Goal: Information Seeking & Learning: Learn about a topic

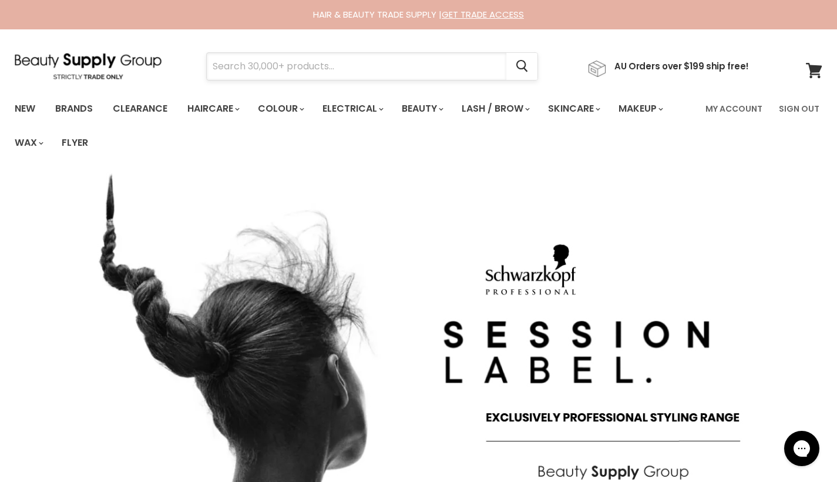
click at [423, 61] on input "Search" at bounding box center [357, 66] width 300 height 27
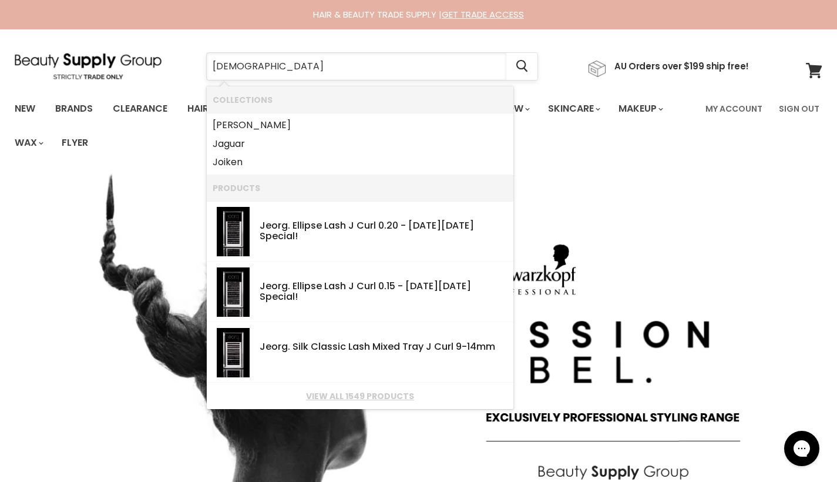
type input "jeval"
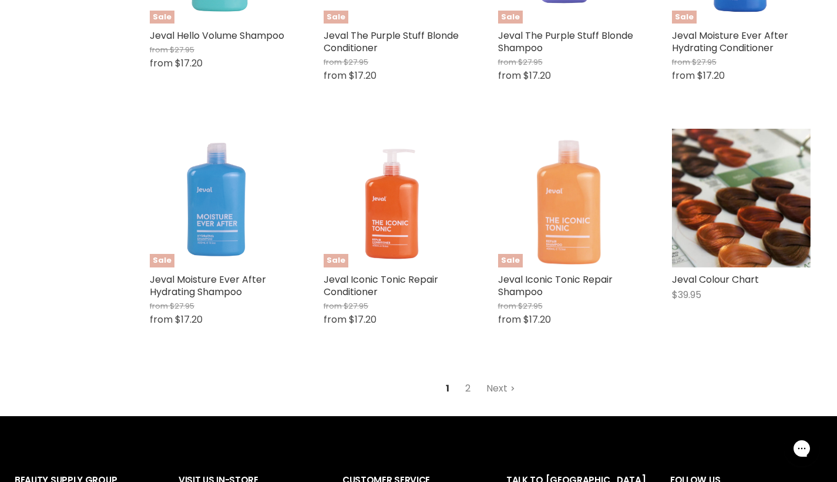
scroll to position [1477, 0]
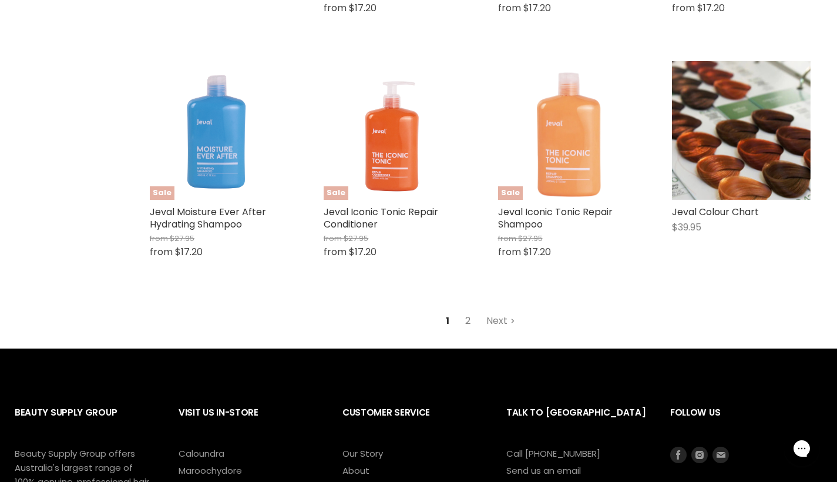
click at [476, 315] on link "2" at bounding box center [468, 320] width 18 height 21
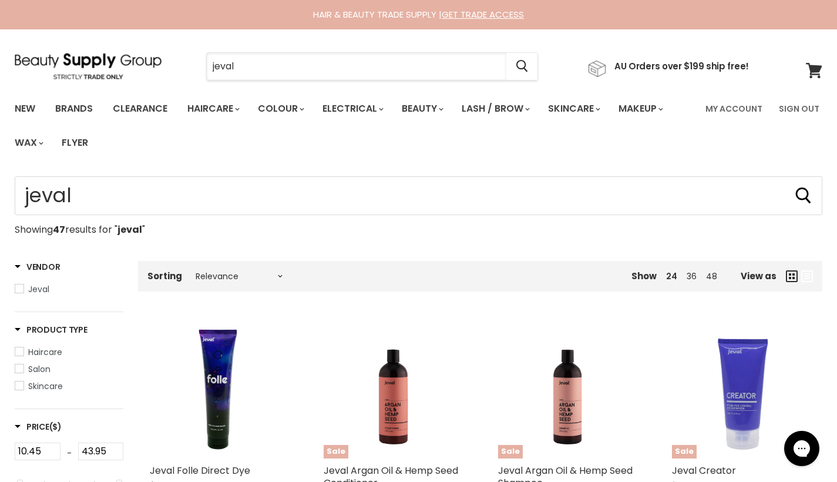
drag, startPoint x: 275, startPoint y: 70, endPoint x: 200, endPoint y: 62, distance: 75.1
click at [200, 62] on div "jeval Cancel" at bounding box center [372, 66] width 392 height 27
type input "muk"
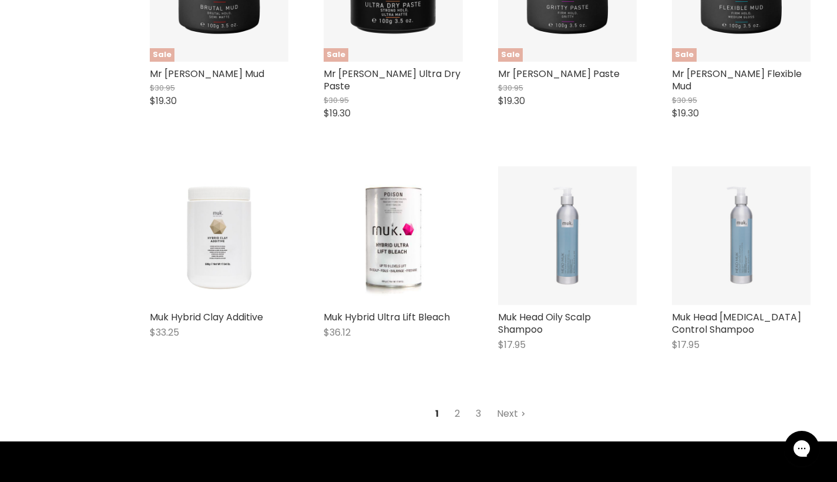
scroll to position [1394, 0]
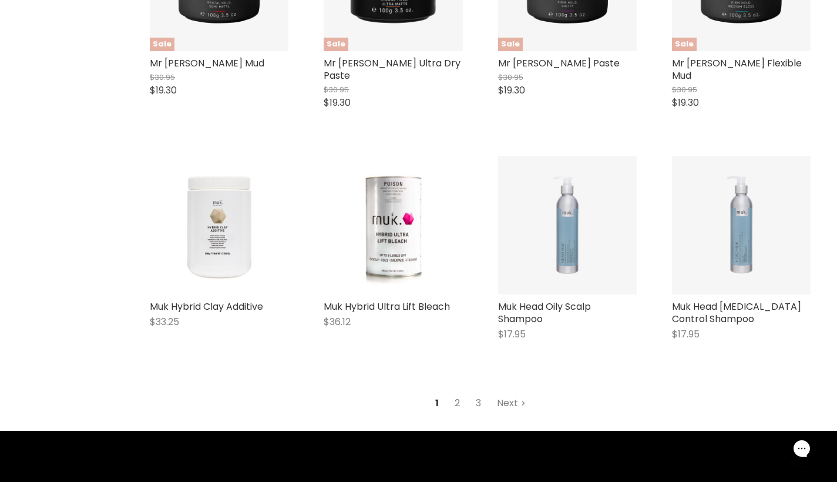
click at [464, 392] on link "2" at bounding box center [457, 402] width 18 height 21
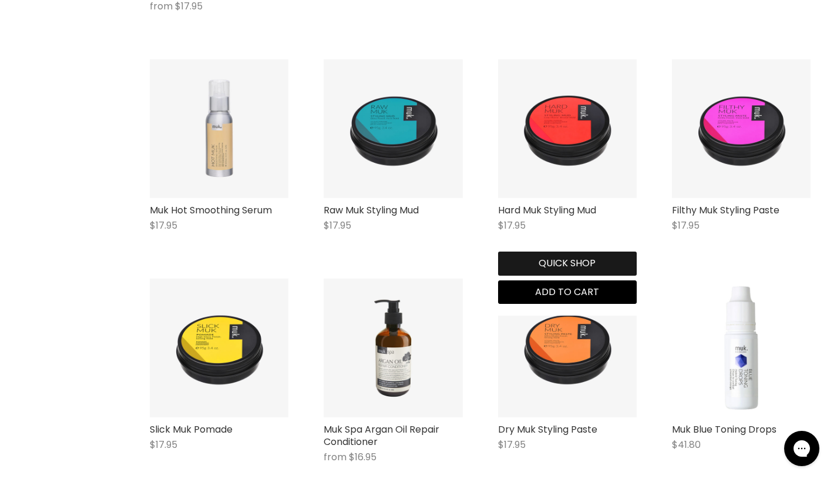
scroll to position [957, 0]
